Goal: Task Accomplishment & Management: Use online tool/utility

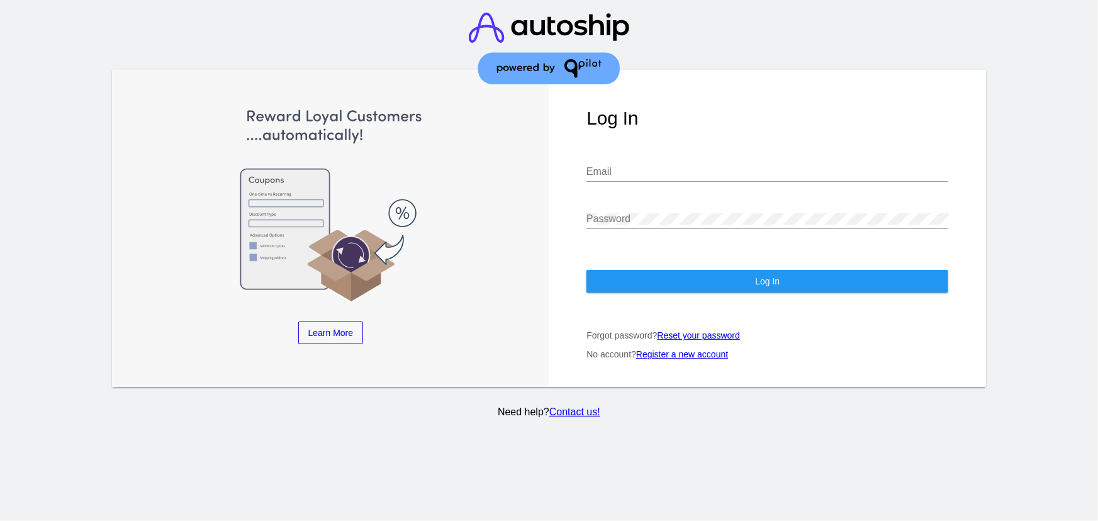
type input "[EMAIL_ADDRESS][DOMAIN_NAME]"
click at [678, 276] on button "Log In" at bounding box center [767, 281] width 362 height 23
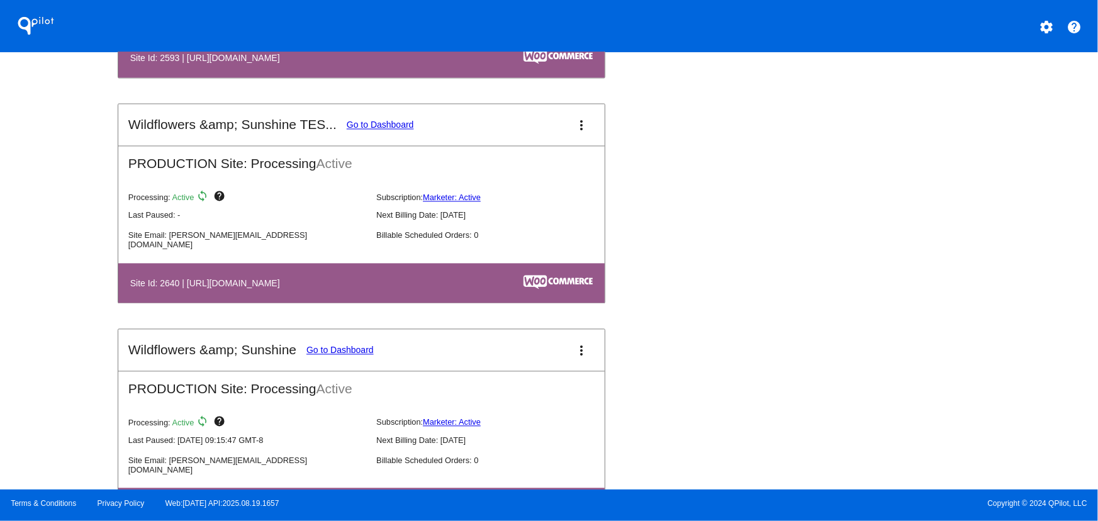
scroll to position [3736, 0]
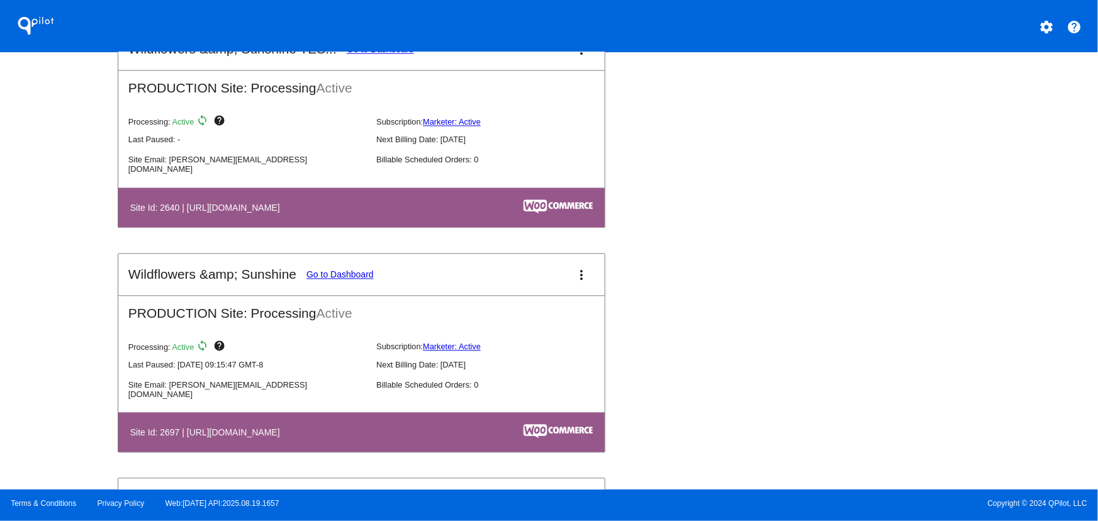
click at [574, 280] on mat-icon "more_vert" at bounding box center [581, 274] width 15 height 15
click at [549, 279] on span "dashboard" at bounding box center [534, 276] width 48 height 6
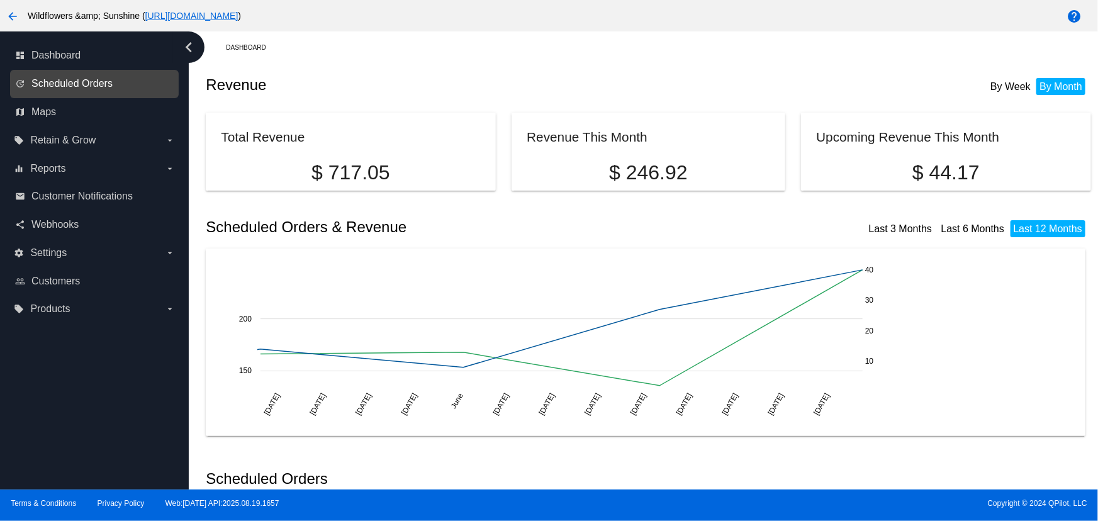
click at [82, 88] on span "Scheduled Orders" at bounding box center [71, 83] width 81 height 11
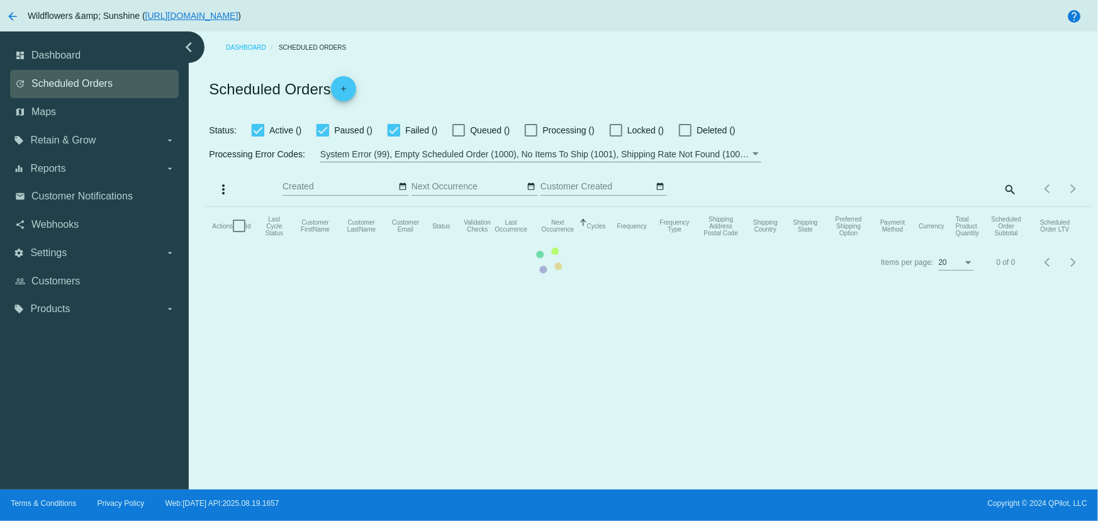
checkbox input "true"
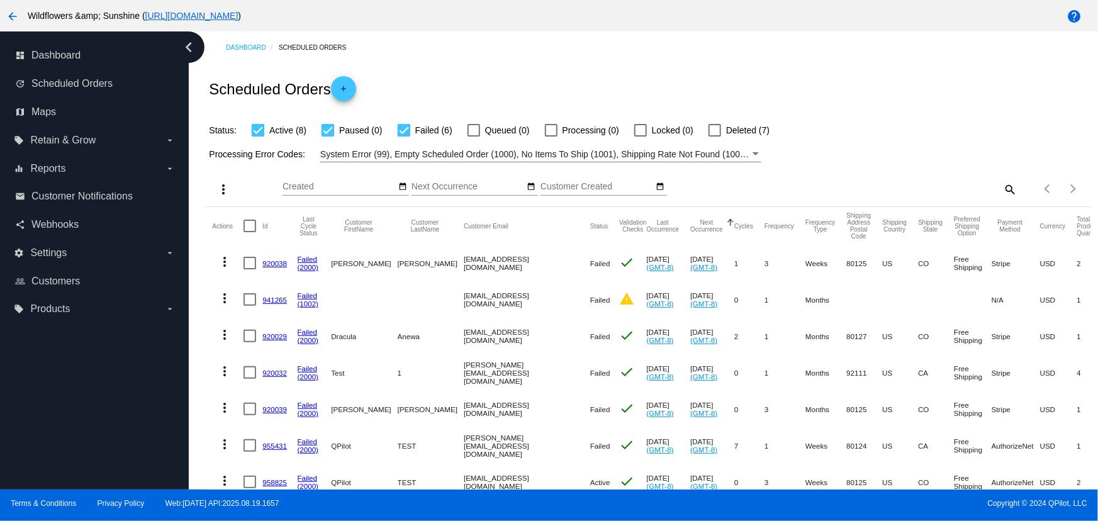
click at [227, 189] on mat-icon "more_vert" at bounding box center [223, 189] width 15 height 15
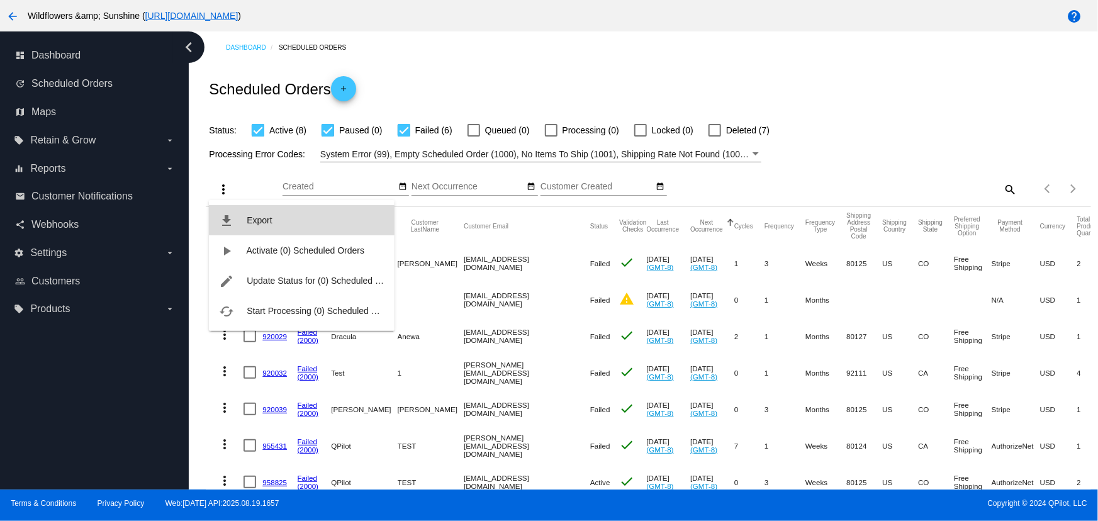
click at [257, 209] on button "file_download Export" at bounding box center [302, 220] width 186 height 30
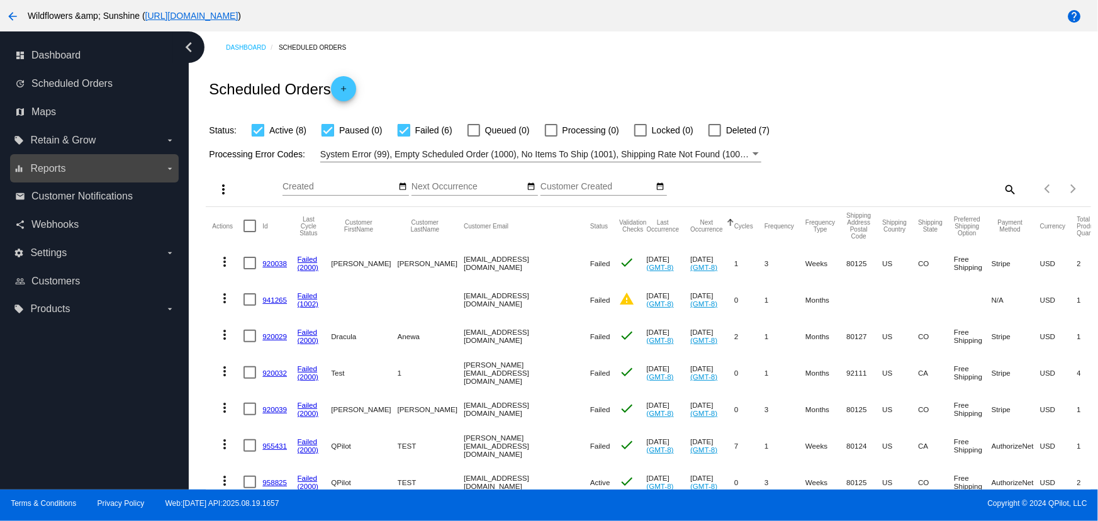
click at [53, 172] on span "Reports" at bounding box center [47, 168] width 35 height 11
click at [0, 0] on input "equalizer Reports arrow_drop_down" at bounding box center [0, 0] width 0 height 0
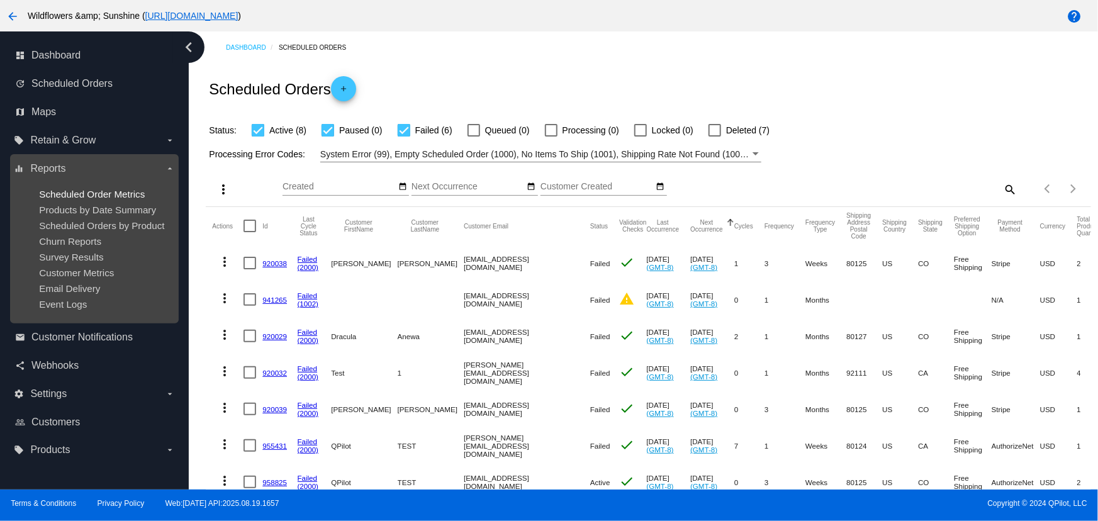
click at [70, 197] on span "Scheduled Order Metrics" at bounding box center [92, 194] width 106 height 11
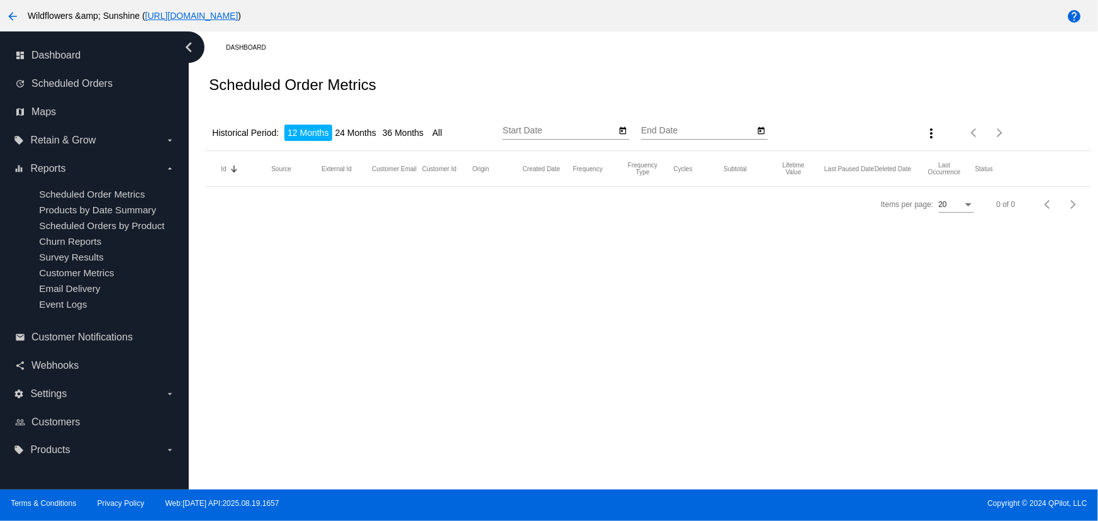
type input "[DATE]"
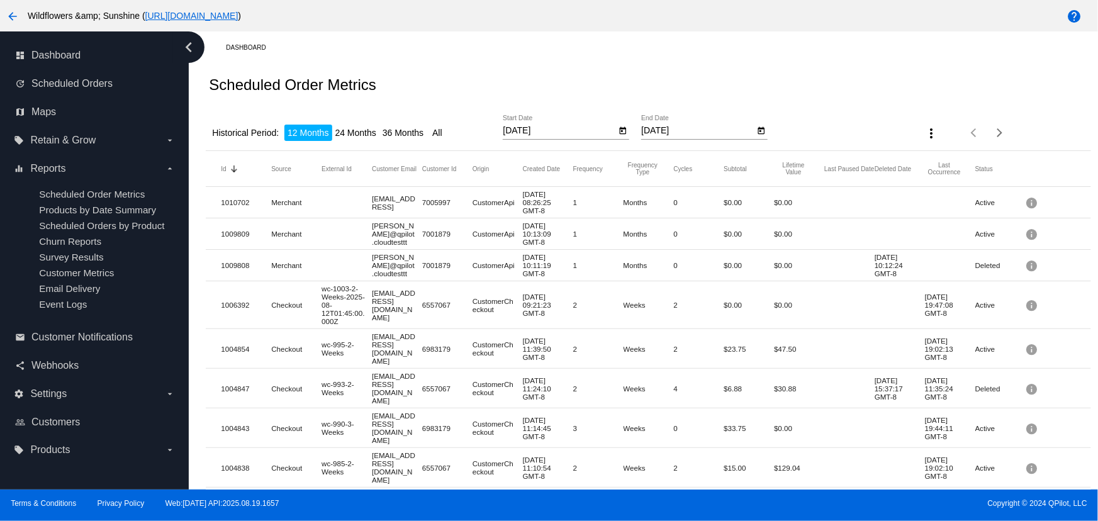
click at [931, 130] on mat-icon "more_vert" at bounding box center [931, 133] width 15 height 15
click at [932, 159] on mat-icon "file_download" at bounding box center [929, 155] width 15 height 8
